Goal: Go to known website: Go to known website

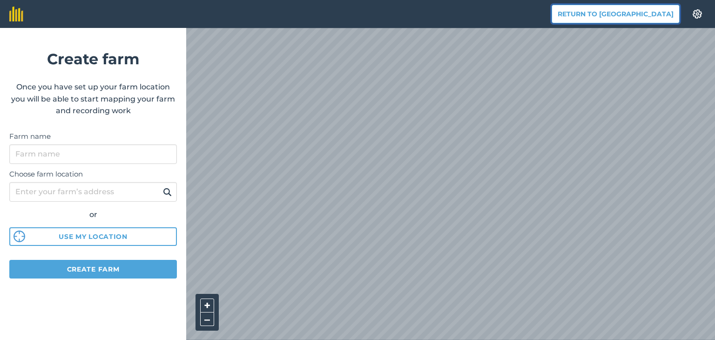
click at [625, 12] on button "Return to [GEOGRAPHIC_DATA]" at bounding box center [615, 14] width 128 height 19
click at [633, 17] on button "Return to [GEOGRAPHIC_DATA]" at bounding box center [615, 14] width 128 height 19
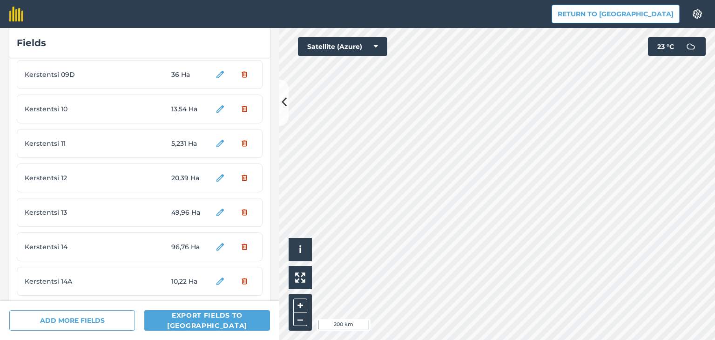
scroll to position [2409, 0]
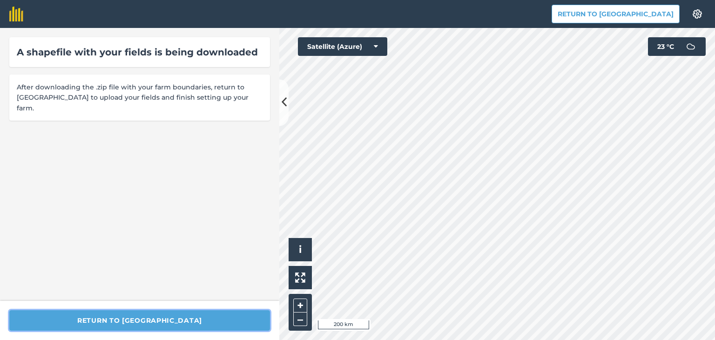
click at [139, 317] on button "Return to [GEOGRAPHIC_DATA]" at bounding box center [139, 320] width 261 height 20
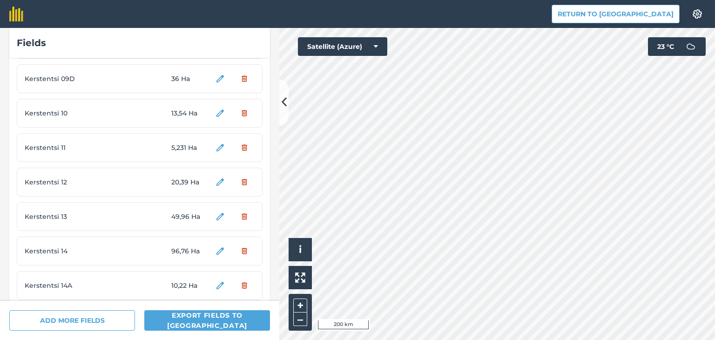
scroll to position [2409, 0]
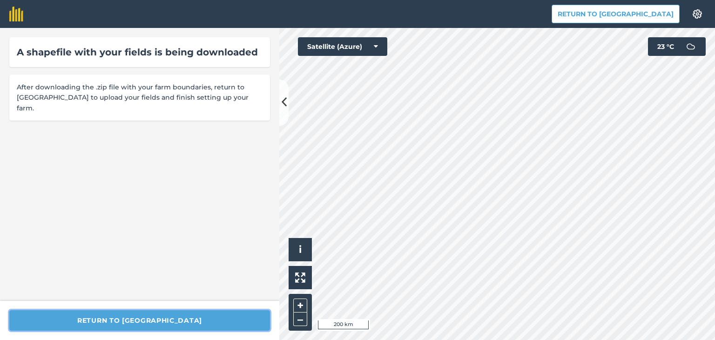
click at [142, 317] on button "Return to [GEOGRAPHIC_DATA]" at bounding box center [139, 320] width 261 height 20
